Goal: Check status

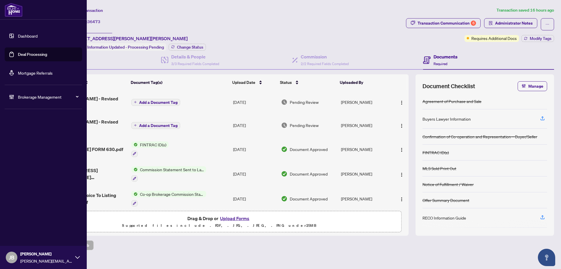
click at [47, 54] on link "Deal Processing" at bounding box center [32, 54] width 29 height 5
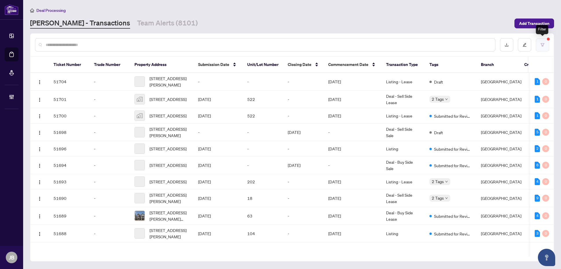
click at [543, 45] on icon "filter" at bounding box center [542, 44] width 3 height 3
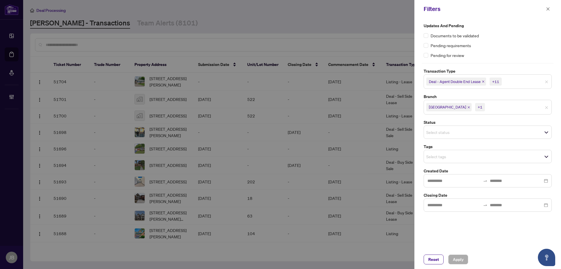
click at [487, 132] on span "Select status" at bounding box center [488, 132] width 128 height 8
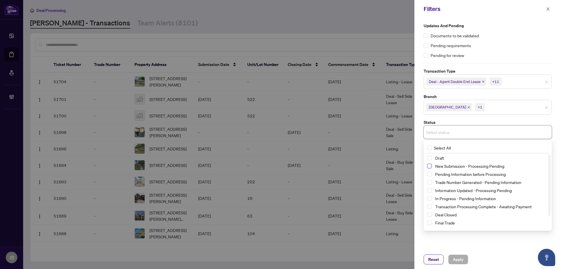
click at [430, 166] on span "Select New Submission - Processing Pending" at bounding box center [429, 166] width 5 height 5
click at [430, 193] on span "Select Information Updated - Processing Pending" at bounding box center [429, 191] width 5 height 5
click at [430, 177] on span "Select Pending Information before Processing" at bounding box center [429, 175] width 5 height 5
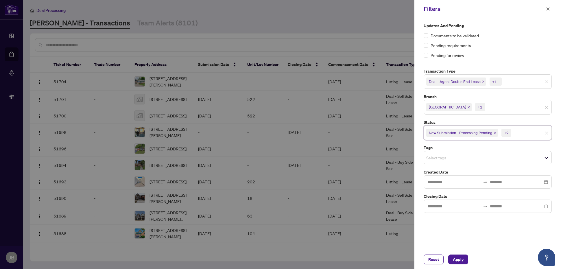
click at [505, 108] on input "search" at bounding box center [506, 107] width 40 height 7
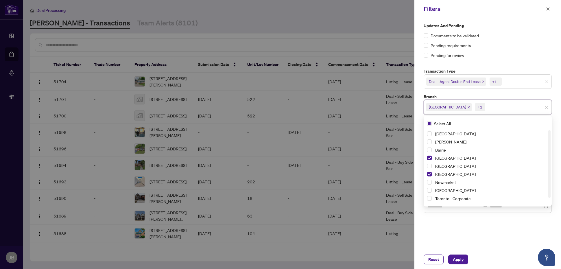
click at [513, 84] on input "search" at bounding box center [523, 81] width 40 height 7
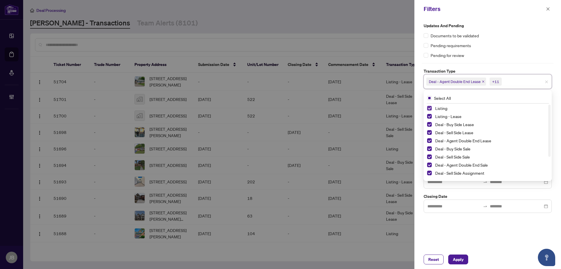
click at [429, 109] on span "Select Listing" at bounding box center [429, 108] width 5 height 5
click at [430, 116] on span "Select Listing - Lease" at bounding box center [429, 116] width 5 height 5
click at [461, 234] on div "Updates and Pending Documents to be validated Pending requirements Pending for …" at bounding box center [487, 134] width 147 height 232
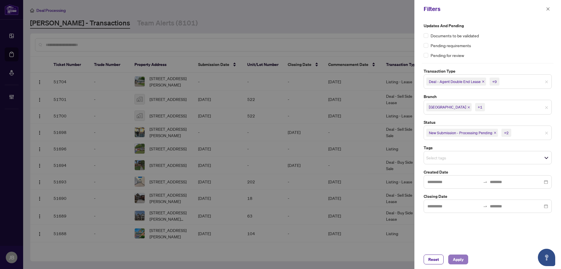
click at [461, 260] on span "Apply" at bounding box center [458, 259] width 11 height 9
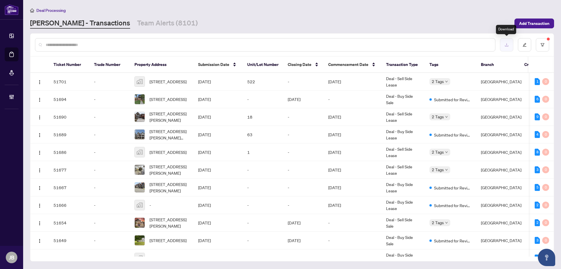
click at [505, 44] on icon "download" at bounding box center [507, 45] width 4 height 4
